Goal: Task Accomplishment & Management: Complete application form

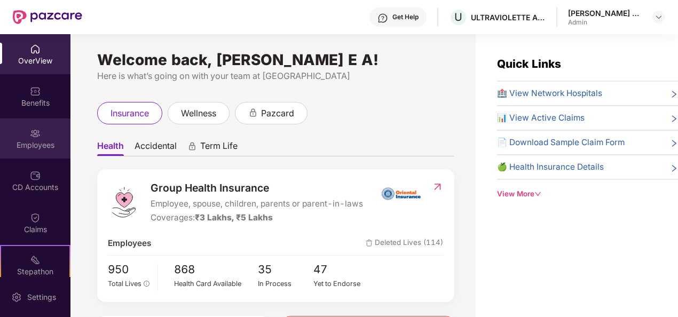
click at [31, 155] on div "Employees" at bounding box center [35, 139] width 70 height 40
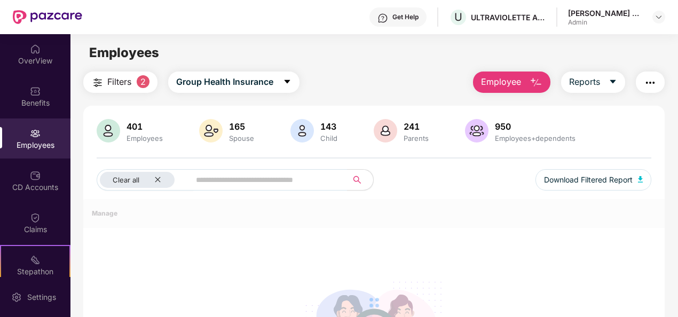
click at [521, 79] on span "Employee" at bounding box center [501, 81] width 40 height 13
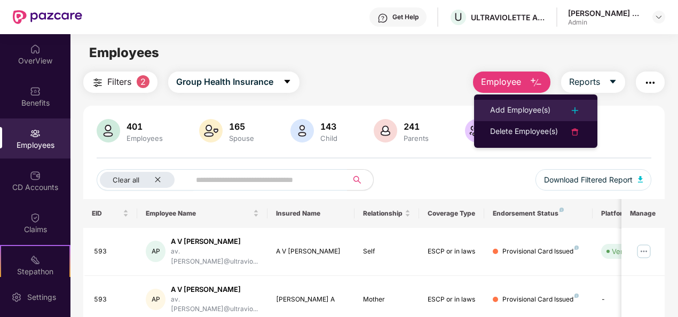
click at [568, 109] on div at bounding box center [569, 110] width 23 height 13
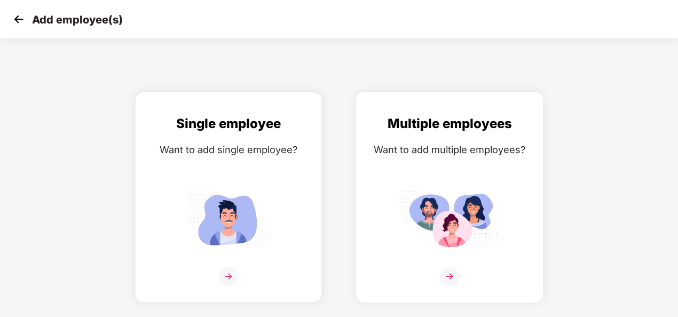
click at [457, 280] on img at bounding box center [449, 276] width 19 height 19
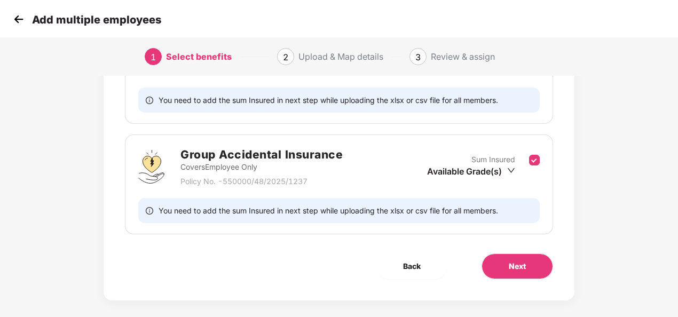
scroll to position [107, 0]
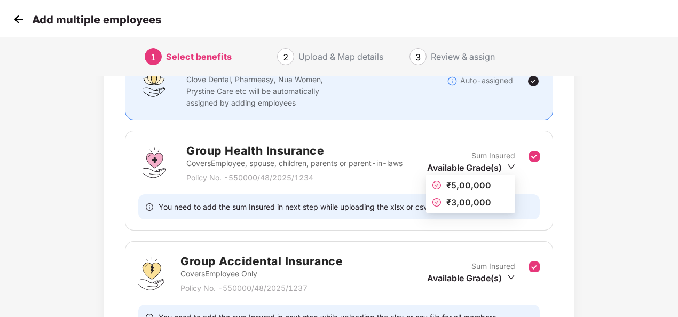
click at [512, 164] on icon "down" at bounding box center [511, 167] width 8 height 8
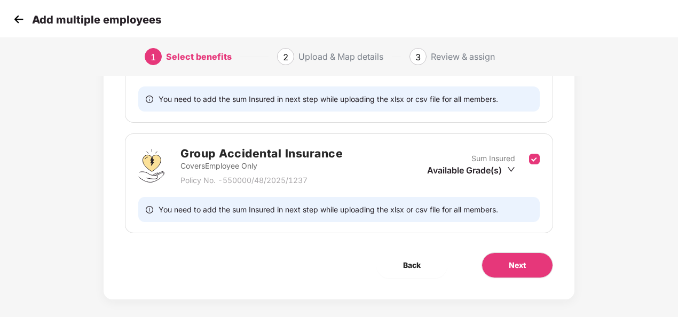
scroll to position [223, 0]
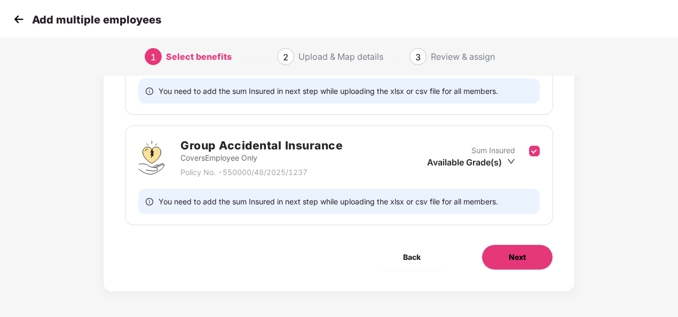
click at [520, 259] on span "Next" at bounding box center [517, 258] width 17 height 12
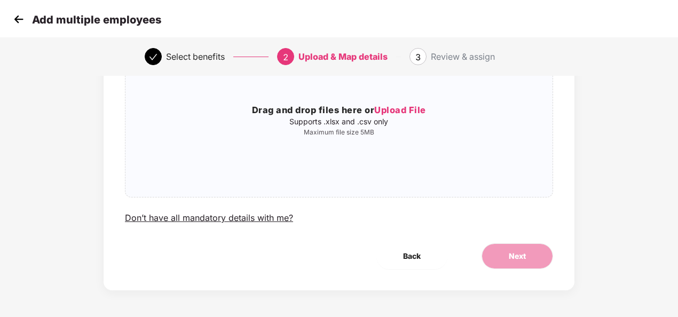
scroll to position [0, 0]
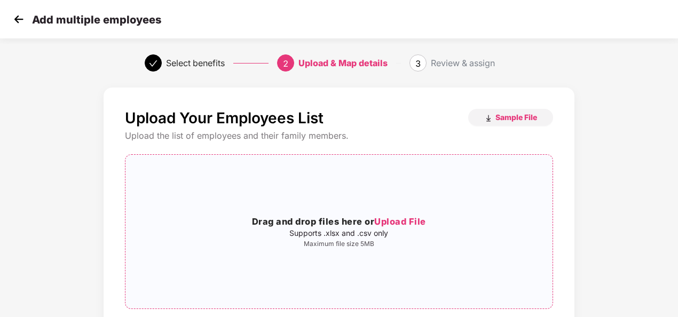
click at [387, 216] on span "Upload File" at bounding box center [400, 221] width 52 height 11
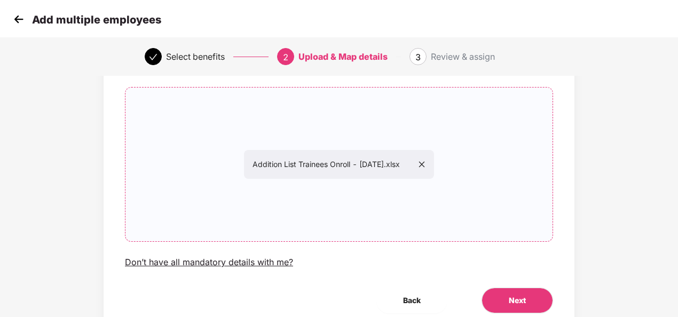
scroll to position [112, 0]
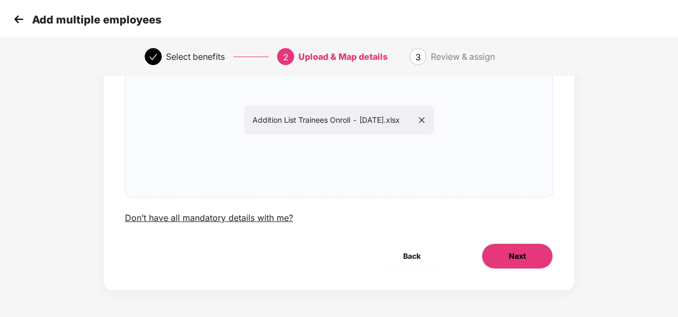
click at [523, 255] on span "Next" at bounding box center [517, 256] width 17 height 12
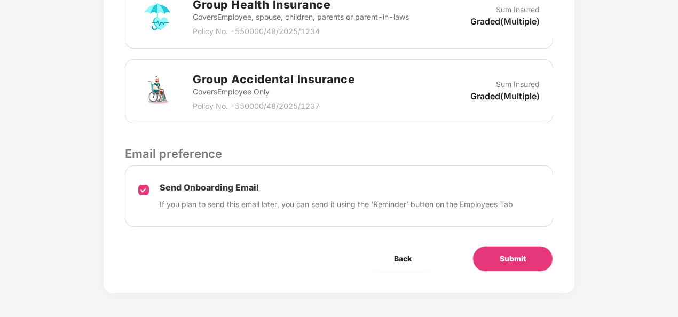
scroll to position [363, 0]
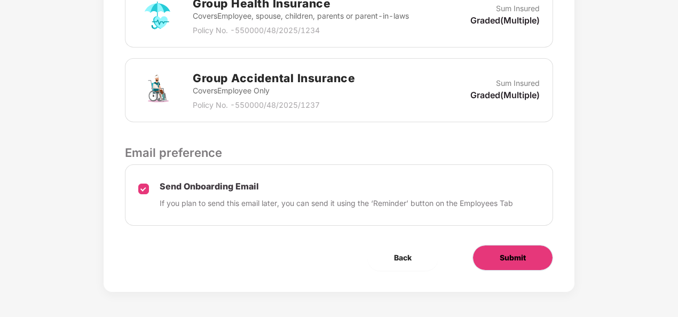
click at [513, 260] on span "Submit" at bounding box center [513, 258] width 26 height 12
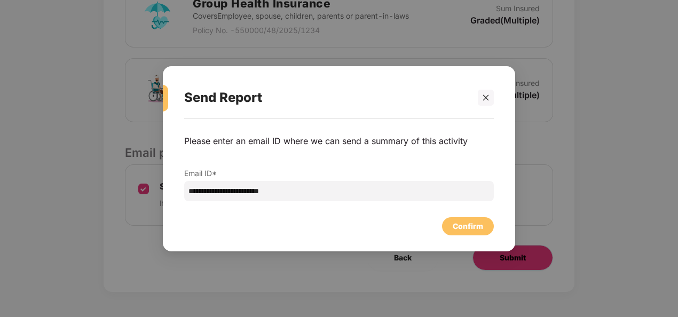
scroll to position [0, 0]
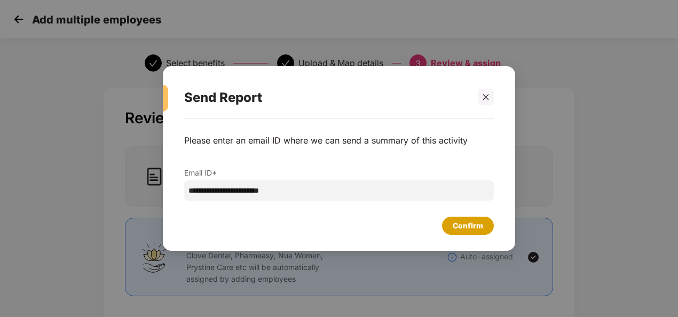
click at [461, 224] on div "Confirm" at bounding box center [468, 226] width 30 height 12
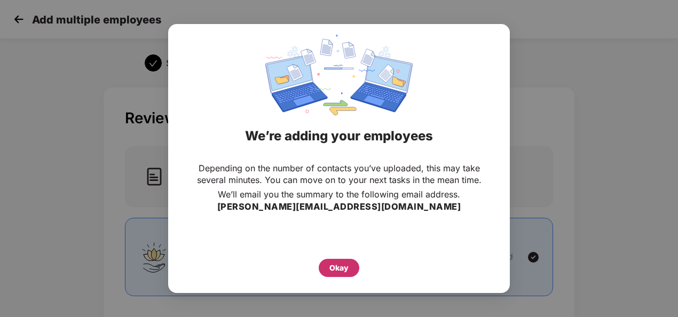
click at [335, 267] on div "Okay" at bounding box center [338, 268] width 19 height 12
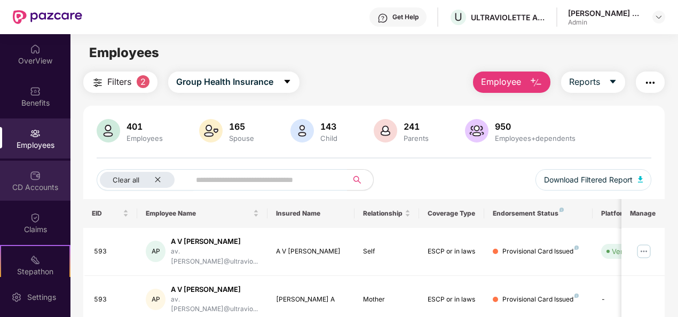
click at [45, 180] on div "CD Accounts" at bounding box center [35, 181] width 70 height 40
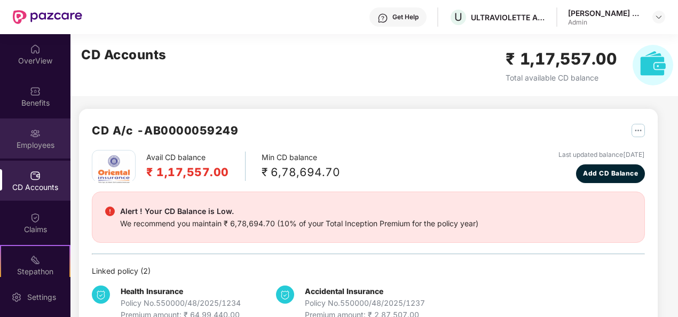
click at [38, 128] on div "Employees" at bounding box center [35, 139] width 70 height 40
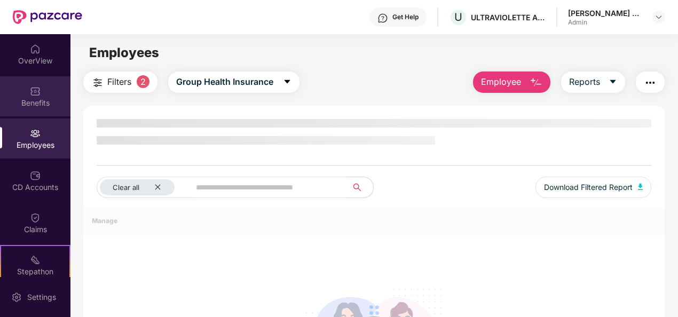
click at [38, 94] on div "Benefits" at bounding box center [35, 96] width 70 height 40
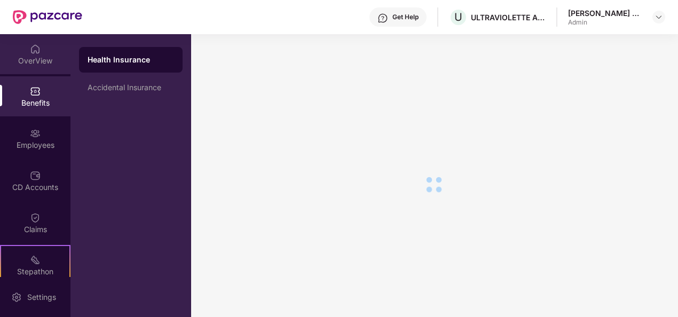
click at [43, 51] on div "OverView" at bounding box center [35, 54] width 70 height 40
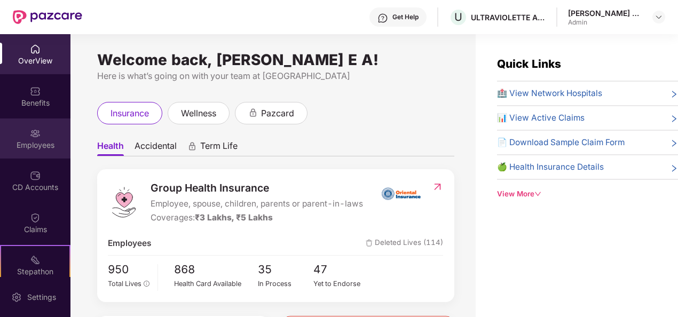
click at [5, 155] on div "Employees" at bounding box center [35, 139] width 70 height 40
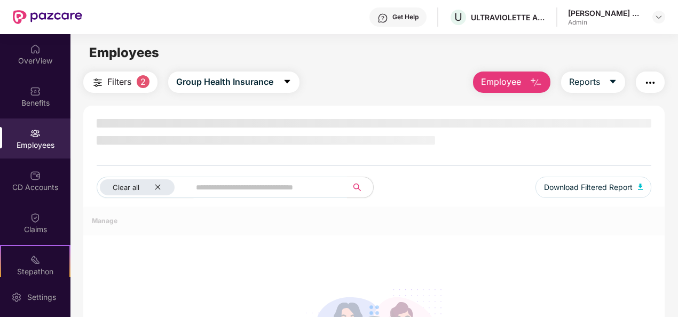
click at [516, 86] on span "Employee" at bounding box center [501, 81] width 40 height 13
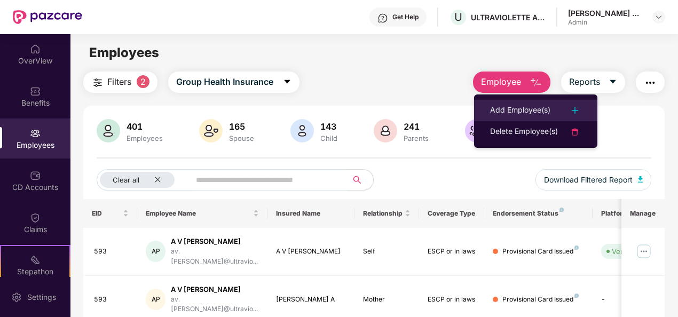
click at [552, 109] on div "Add Employee(s)" at bounding box center [535, 110] width 91 height 13
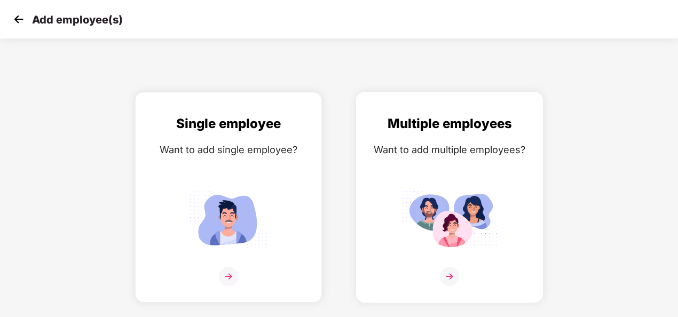
click at [453, 274] on img at bounding box center [449, 276] width 19 height 19
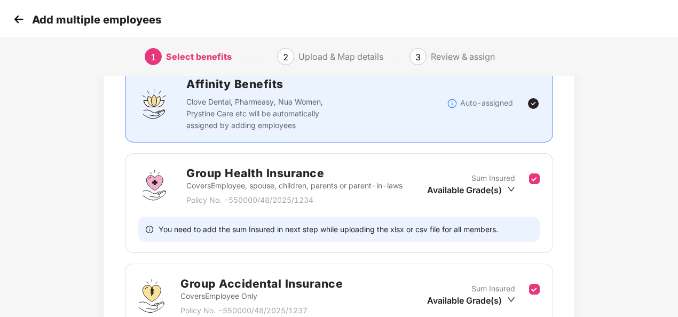
scroll to position [223, 0]
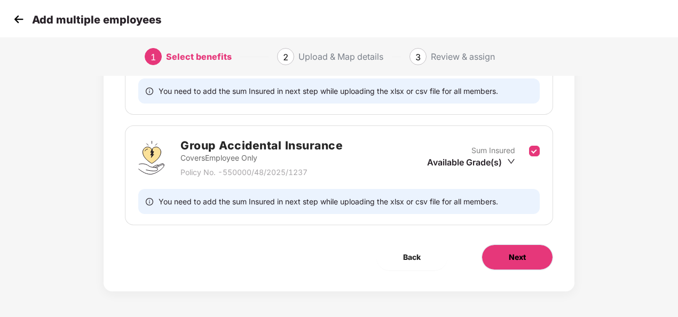
click at [534, 256] on button "Next" at bounding box center [518, 258] width 72 height 26
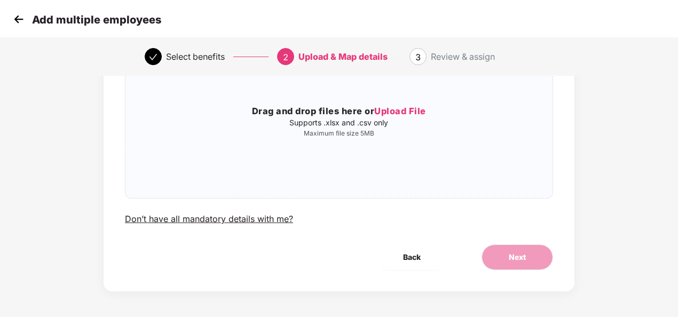
scroll to position [112, 0]
click at [349, 125] on p "Supports .xlsx and .csv only" at bounding box center [338, 121] width 427 height 9
click at [349, 127] on div "Drag and drop files here or Upload File Supports .xlsx and .csv only Maximum fi…" at bounding box center [338, 120] width 427 height 33
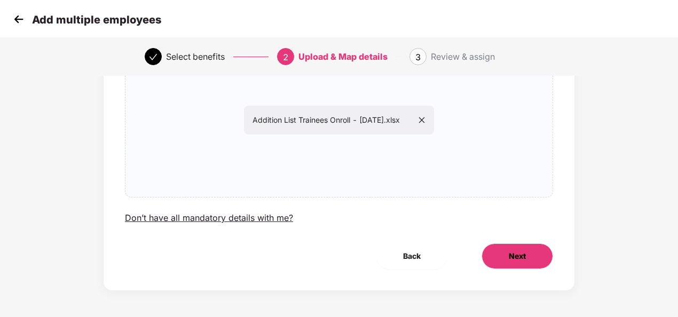
click at [536, 265] on button "Next" at bounding box center [518, 257] width 72 height 26
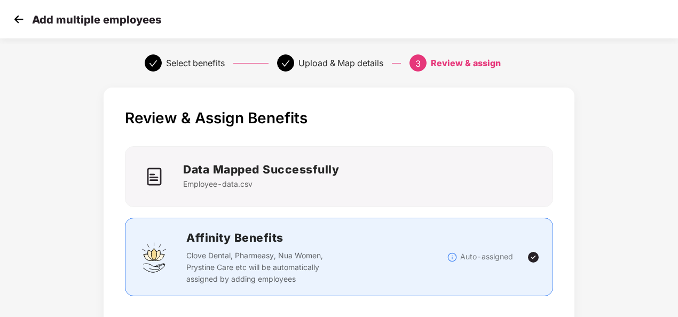
scroll to position [363, 0]
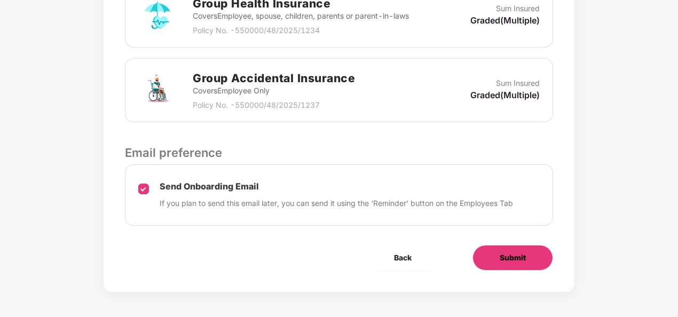
click at [531, 261] on button "Submit" at bounding box center [513, 258] width 81 height 26
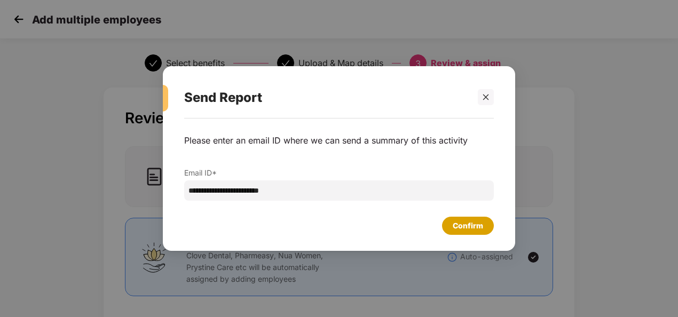
click at [471, 230] on div "Confirm" at bounding box center [468, 226] width 30 height 12
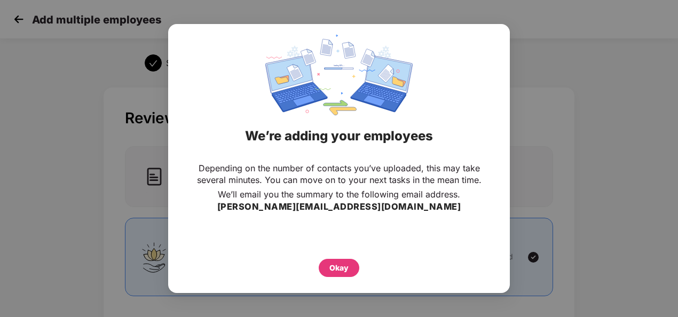
click at [342, 263] on div "Okay" at bounding box center [338, 268] width 19 height 12
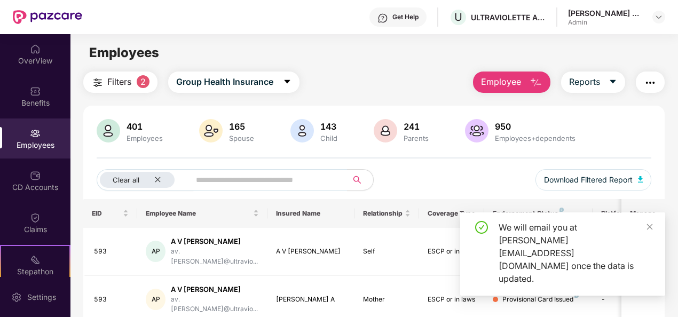
click at [30, 144] on div "Employees" at bounding box center [35, 145] width 70 height 11
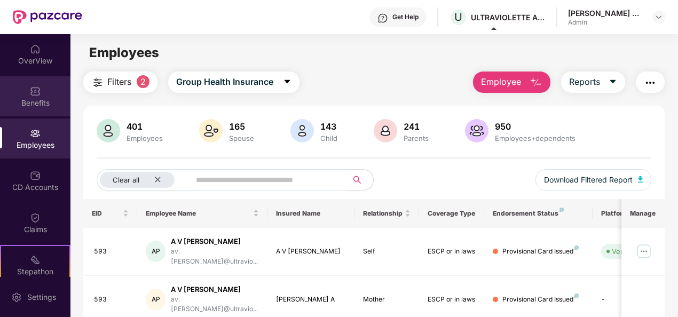
click at [26, 92] on div "Benefits" at bounding box center [35, 96] width 70 height 40
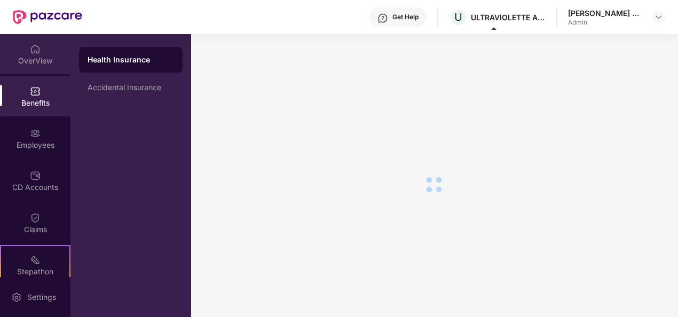
click at [31, 63] on div "OverView" at bounding box center [35, 61] width 70 height 11
